Goal: Information Seeking & Learning: Learn about a topic

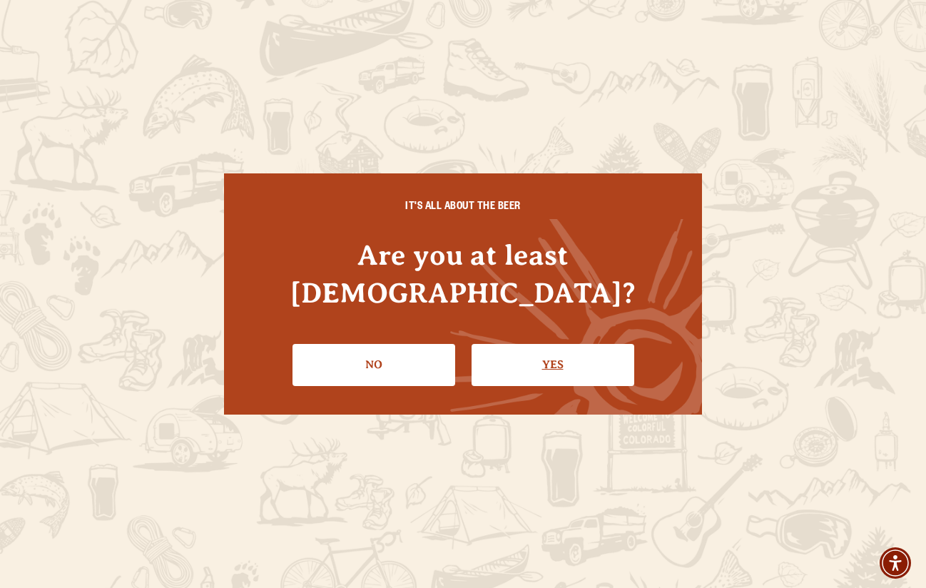
click at [596, 347] on link "Yes" at bounding box center [553, 364] width 163 height 41
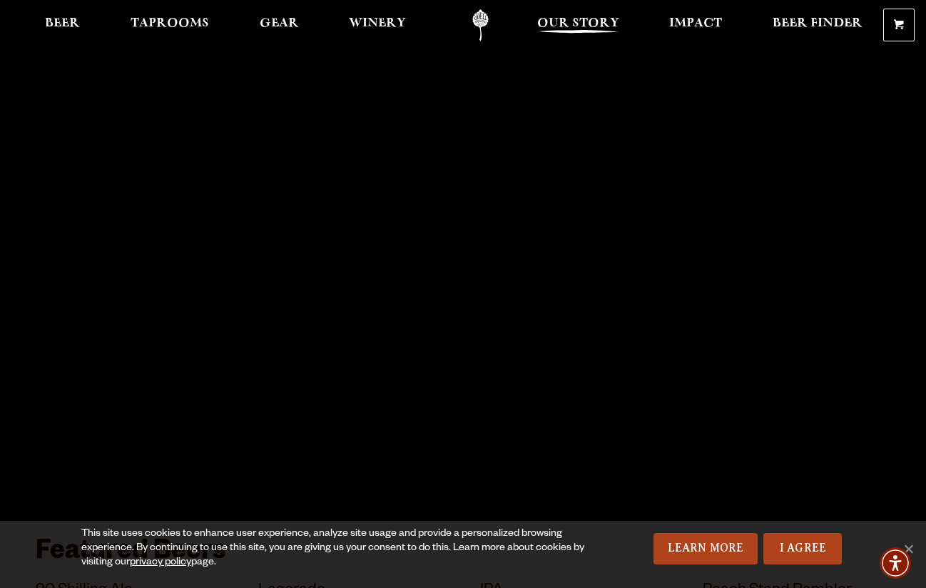
click at [561, 24] on span "Our Story" at bounding box center [578, 23] width 82 height 11
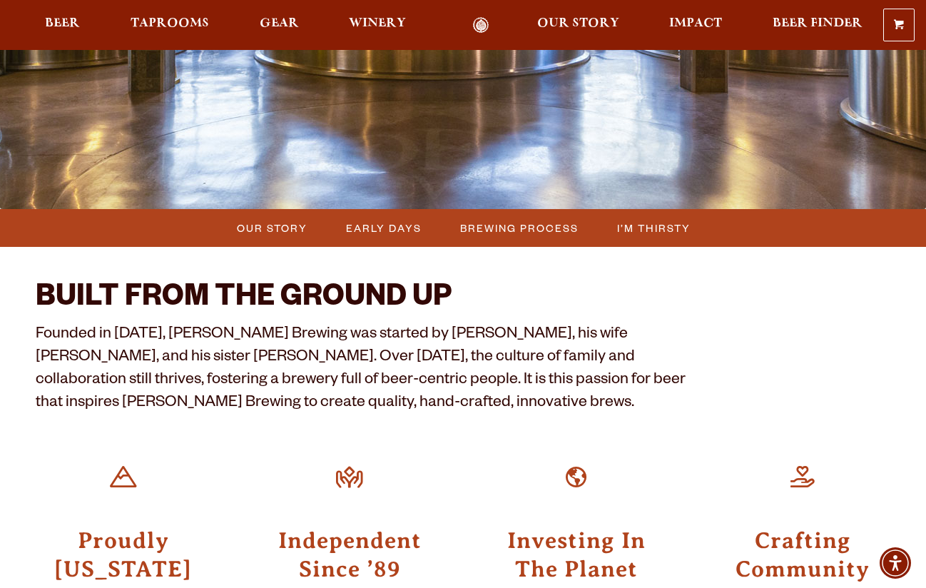
scroll to position [258, 0]
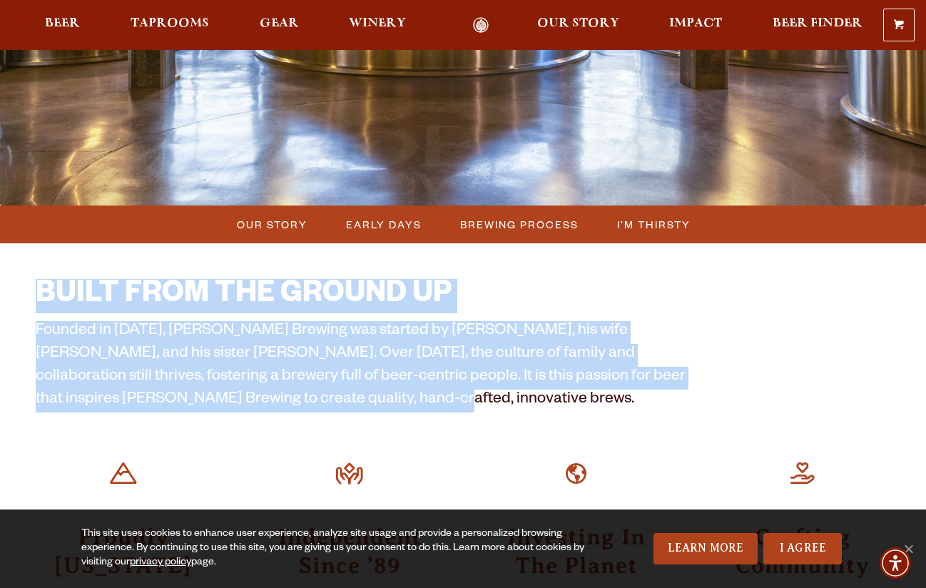
drag, startPoint x: 34, startPoint y: 289, endPoint x: 252, endPoint y: 397, distance: 243.8
copy div "BUILT FROM THE GROUND UP Founded in 1989, Odell Brewing was started by Doug Ode…"
